Goal: Transaction & Acquisition: Purchase product/service

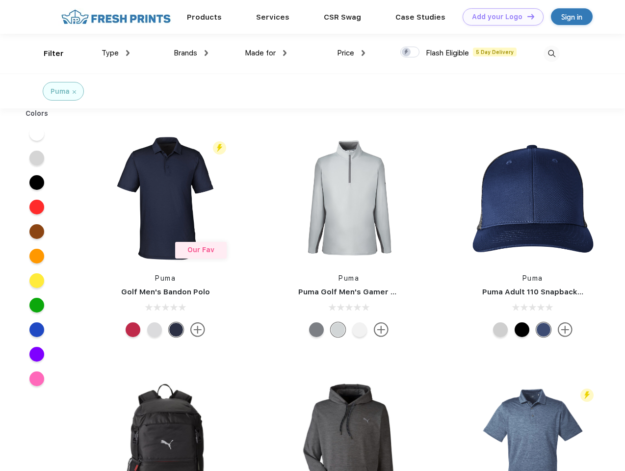
click at [500, 17] on link "Add your Logo Design Tool" at bounding box center [503, 16] width 81 height 17
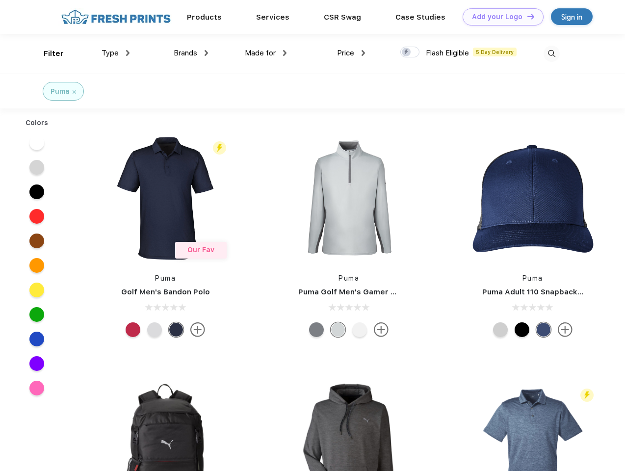
click at [0, 0] on div "Design Tool" at bounding box center [0, 0] width 0 height 0
click at [527, 16] on link "Add your Logo Design Tool" at bounding box center [503, 16] width 81 height 17
click at [47, 53] on div "Filter" at bounding box center [54, 53] width 20 height 11
click at [116, 53] on span "Type" at bounding box center [110, 53] width 17 height 9
click at [191, 53] on span "Brands" at bounding box center [186, 53] width 24 height 9
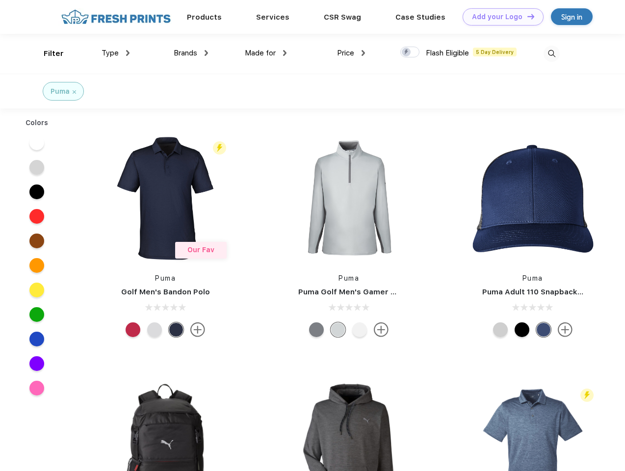
click at [266, 53] on span "Made for" at bounding box center [260, 53] width 31 height 9
click at [351, 53] on span "Price" at bounding box center [345, 53] width 17 height 9
click at [410, 53] on div at bounding box center [409, 52] width 19 height 11
click at [407, 53] on input "checkbox" at bounding box center [403, 49] width 6 height 6
click at [552, 53] on img at bounding box center [552, 54] width 16 height 16
